Goal: Ask a question

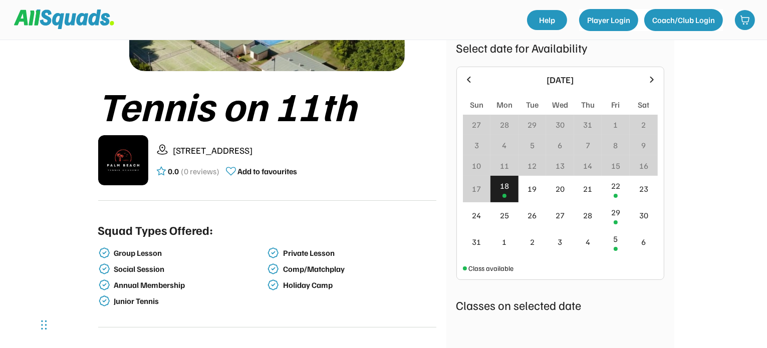
scroll to position [150, 0]
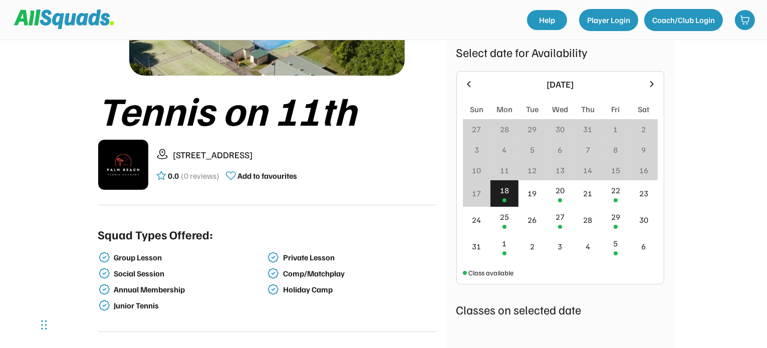
click at [652, 84] on icon at bounding box center [652, 84] width 4 height 6
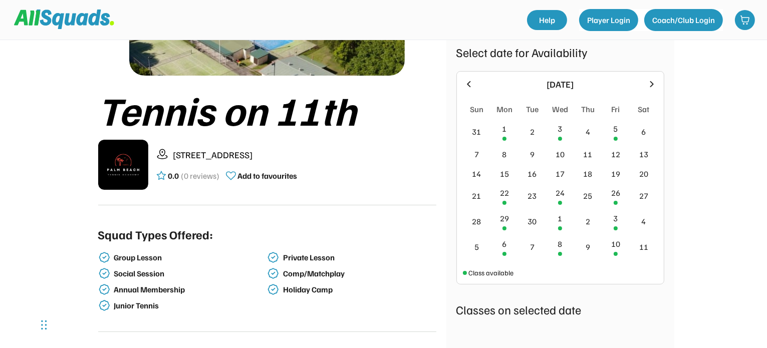
click at [652, 84] on icon at bounding box center [652, 84] width 4 height 6
click at [652, 61] on div "Select date for Availability" at bounding box center [560, 52] width 208 height 18
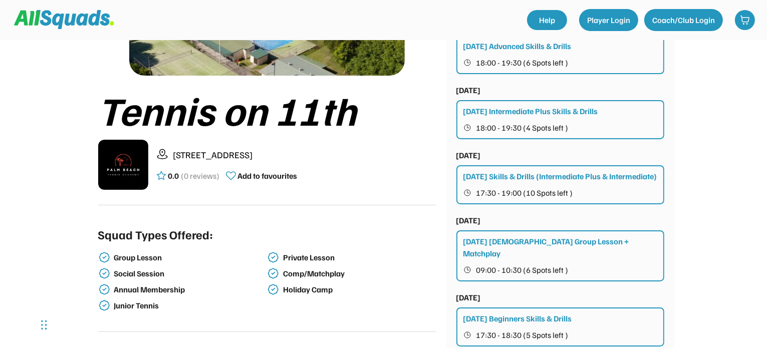
scroll to position [0, 0]
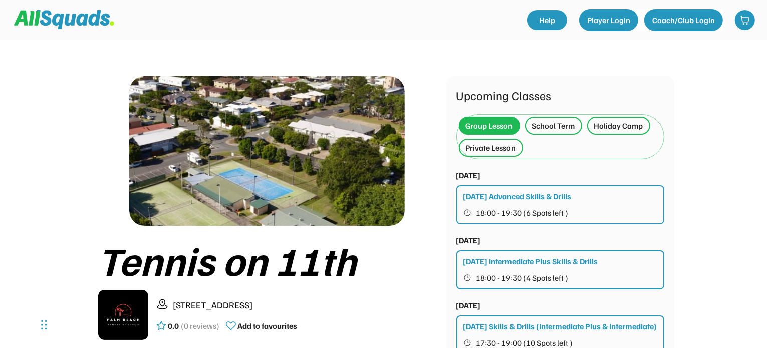
click at [471, 150] on div "Private Lesson" at bounding box center [491, 148] width 50 height 12
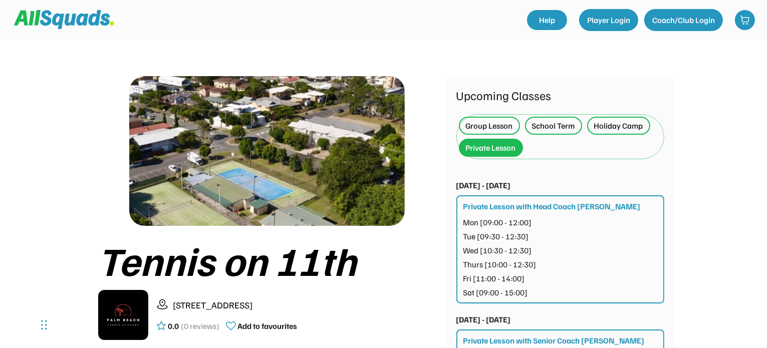
click at [508, 125] on div "Group Lesson" at bounding box center [489, 126] width 47 height 12
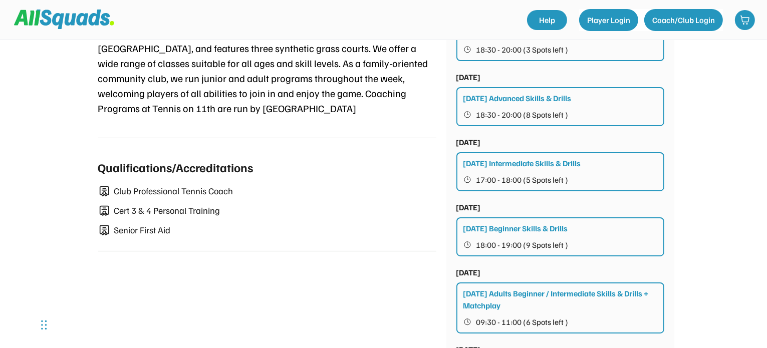
scroll to position [902, 0]
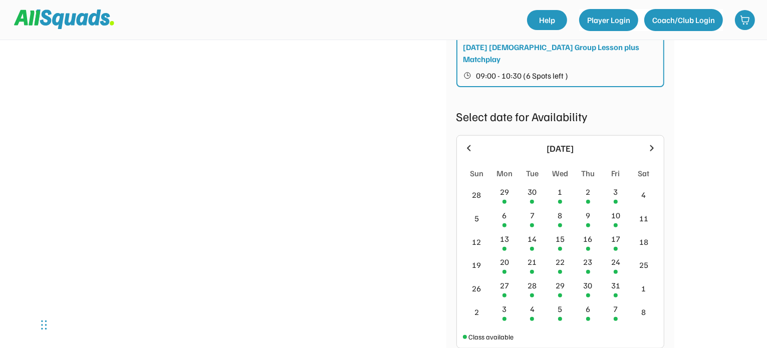
click at [651, 143] on icon at bounding box center [651, 148] width 11 height 11
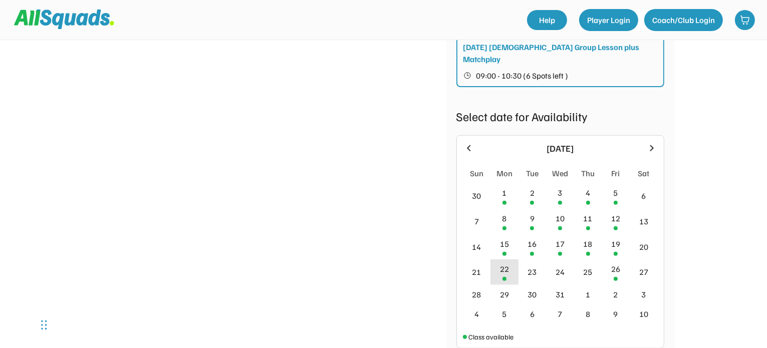
click at [504, 277] on div at bounding box center [505, 279] width 4 height 4
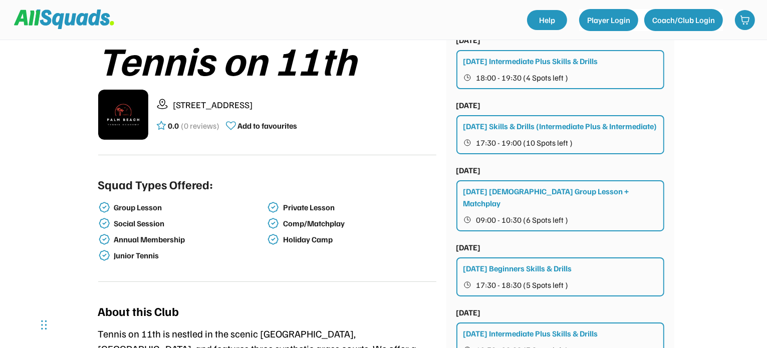
scroll to position [0, 0]
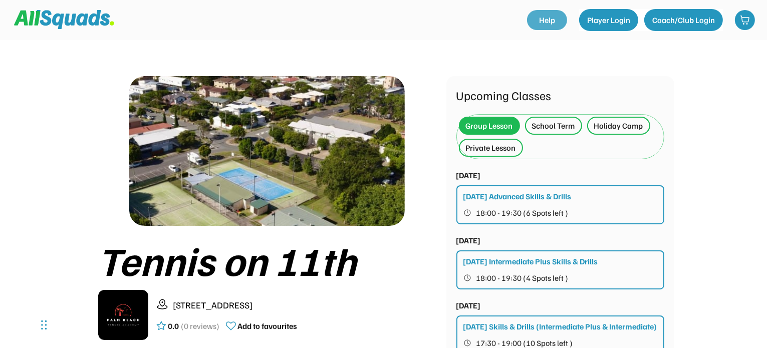
click at [556, 14] on link "Help" at bounding box center [547, 20] width 40 height 20
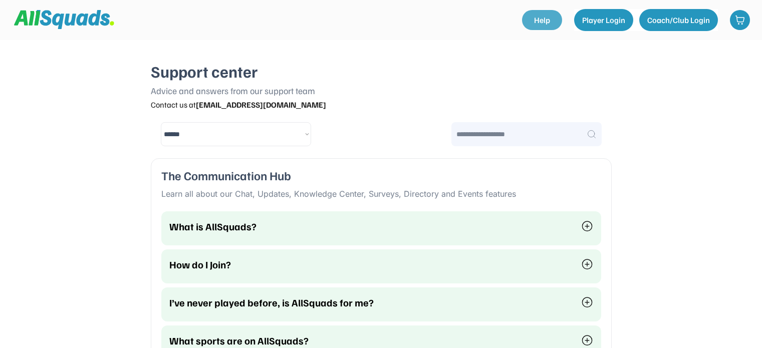
select select "********"
drag, startPoint x: 286, startPoint y: 105, endPoint x: 198, endPoint y: 106, distance: 87.7
click at [198, 106] on div "Contact us at help@allsquads.com.au" at bounding box center [381, 104] width 461 height 11
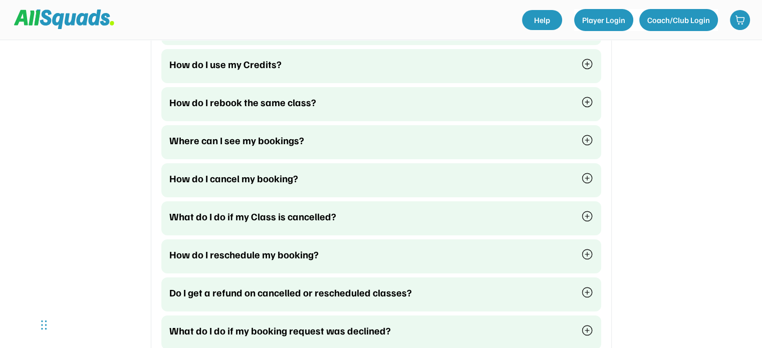
scroll to position [281, 0]
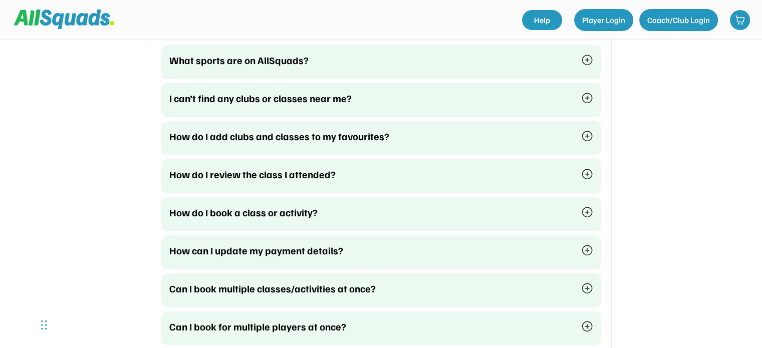
click at [72, 21] on img at bounding box center [64, 19] width 100 height 19
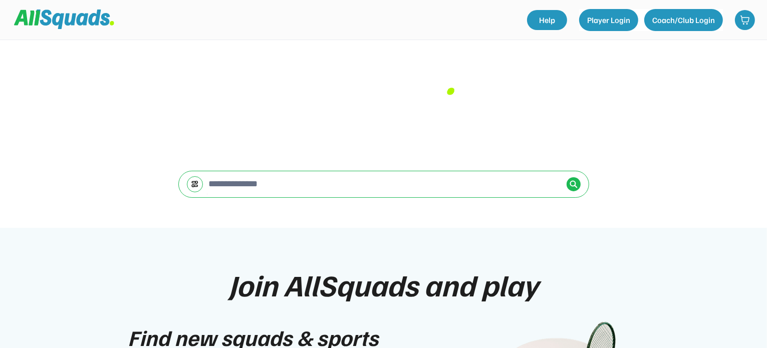
scroll to position [200, 0]
